Goal: Complete application form

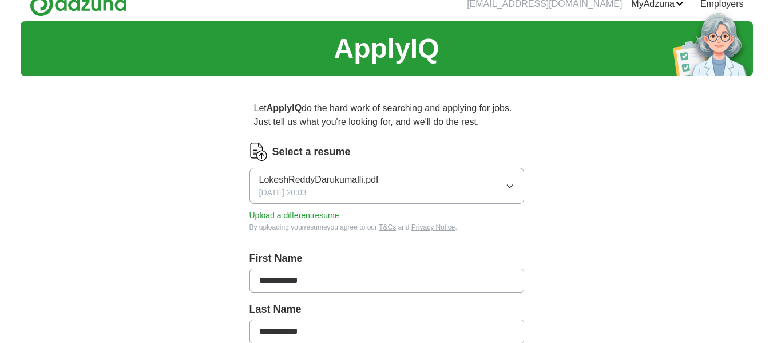
scroll to position [57, 0]
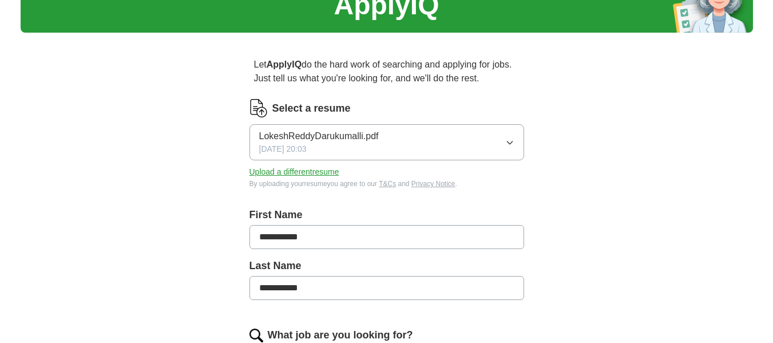
click at [315, 170] on button "Upload a different resume" at bounding box center [294, 172] width 90 height 12
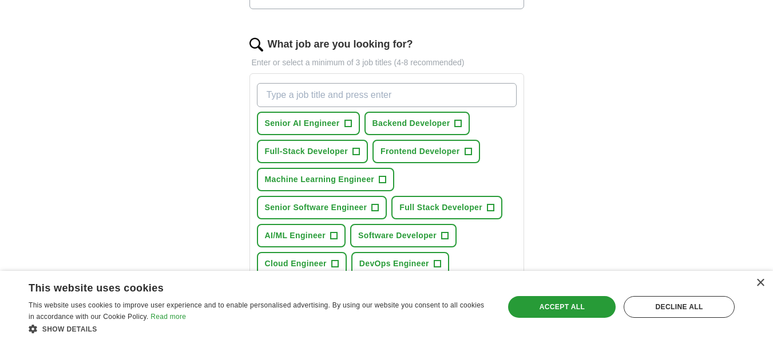
scroll to position [343, 0]
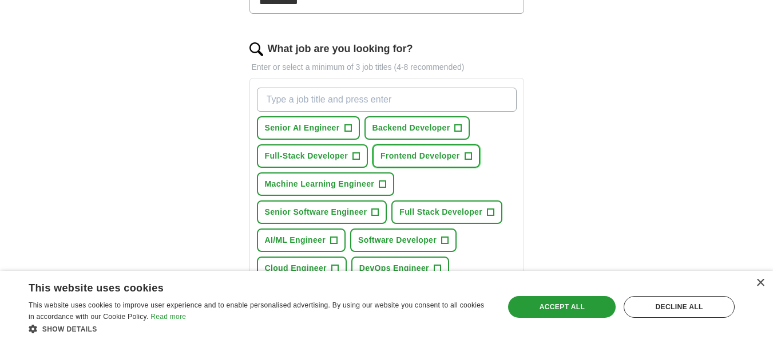
click at [412, 159] on span "Frontend Developer" at bounding box center [421, 156] width 80 height 12
click at [341, 159] on span "Full-Stack Developer" at bounding box center [307, 156] width 84 height 12
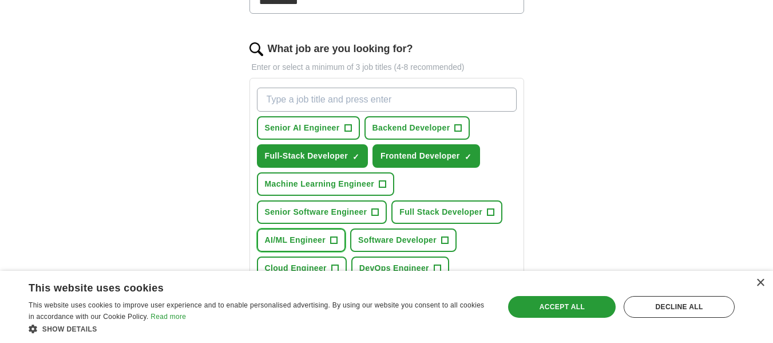
click at [334, 240] on span "+" at bounding box center [334, 240] width 7 height 9
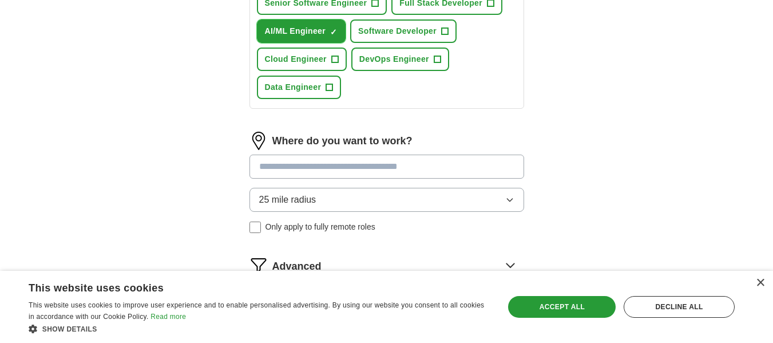
scroll to position [572, 0]
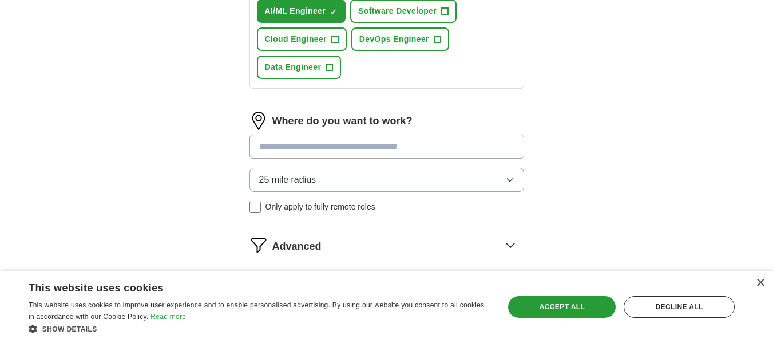
click at [351, 148] on input at bounding box center [386, 146] width 275 height 24
paste input "**********"
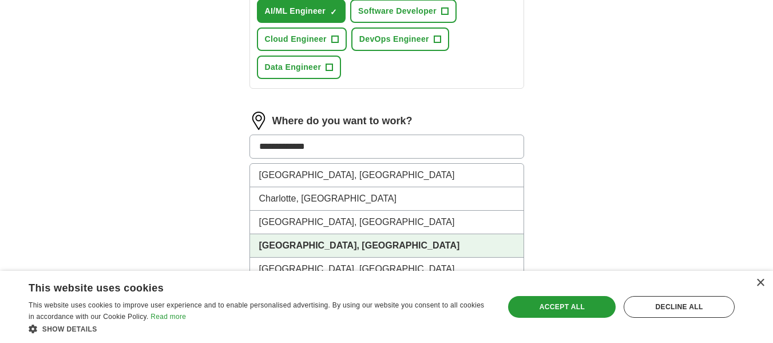
click at [346, 243] on li "[GEOGRAPHIC_DATA], [GEOGRAPHIC_DATA]" at bounding box center [387, 245] width 274 height 23
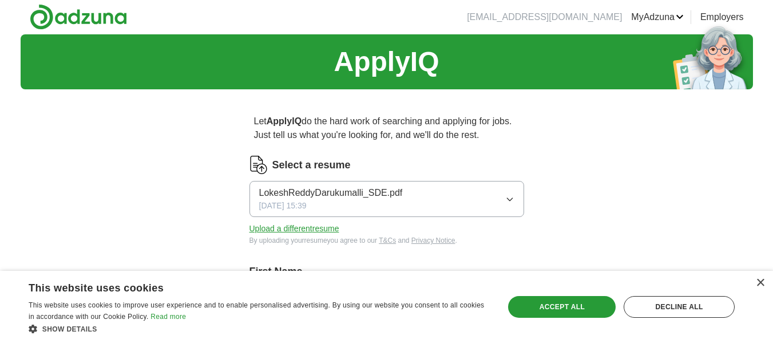
scroll to position [0, 0]
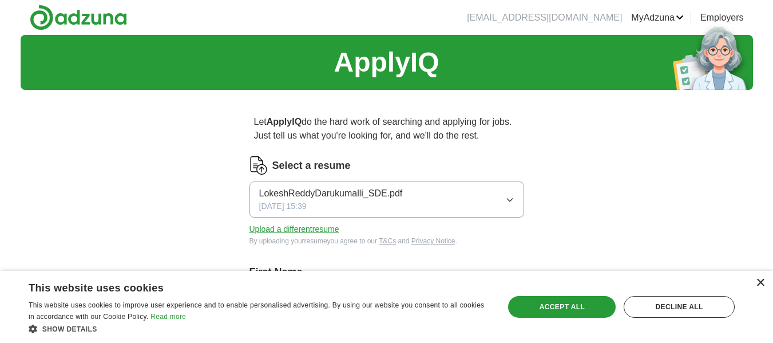
type input "**********"
click at [756, 286] on div "×" at bounding box center [760, 283] width 9 height 9
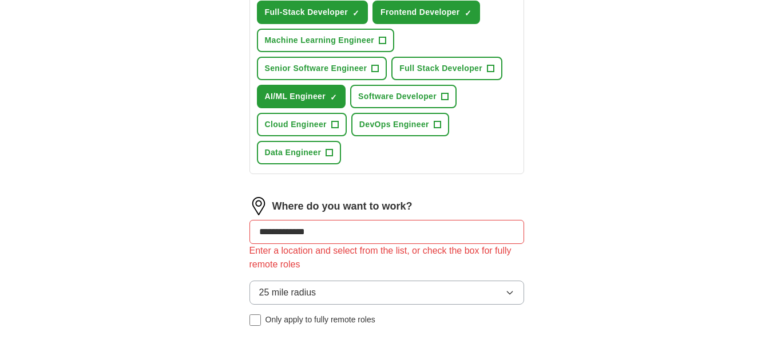
scroll to position [480, 0]
